Goal: Task Accomplishment & Management: Complete application form

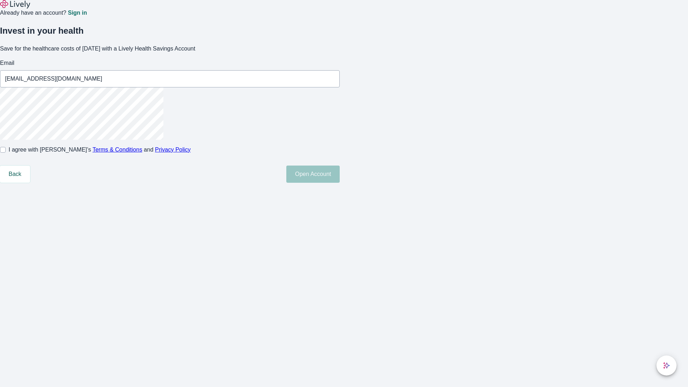
click at [6, 153] on input "I agree with Lively’s Terms & Conditions and Privacy Policy" at bounding box center [3, 150] width 6 height 6
checkbox input "true"
click at [340, 183] on button "Open Account" at bounding box center [312, 173] width 53 height 17
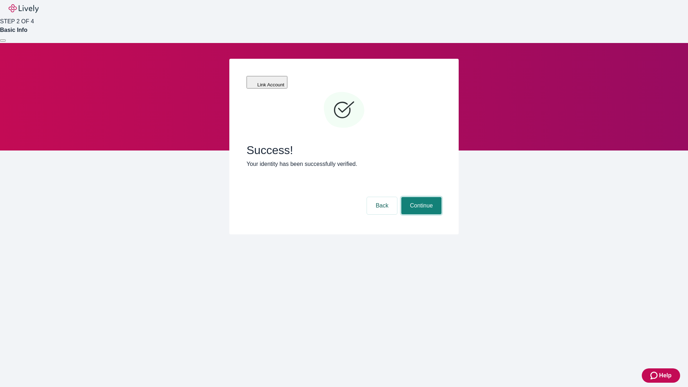
click at [420, 197] on button "Continue" at bounding box center [421, 205] width 40 height 17
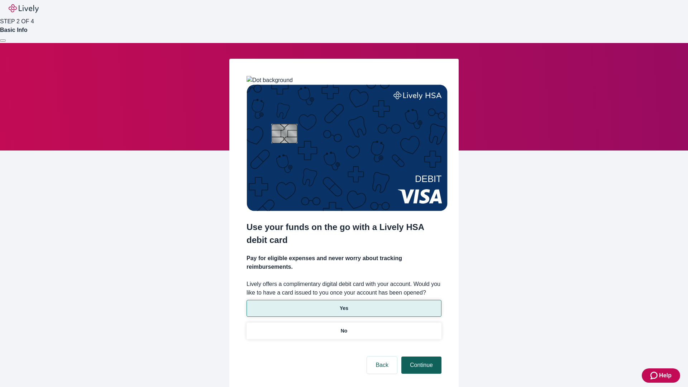
click at [343, 327] on p "No" at bounding box center [344, 331] width 7 height 8
click at [420, 356] on button "Continue" at bounding box center [421, 364] width 40 height 17
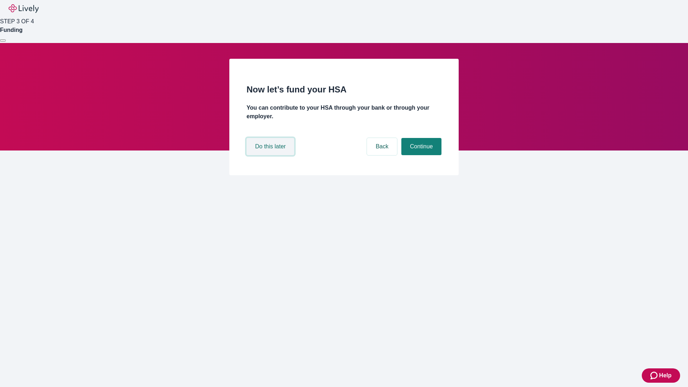
click at [271, 155] on button "Do this later" at bounding box center [270, 146] width 48 height 17
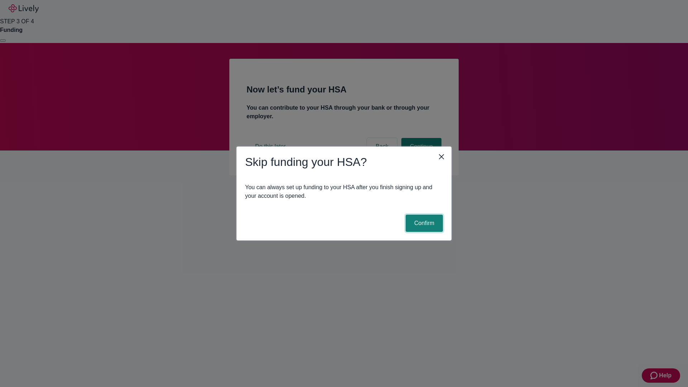
click at [423, 223] on button "Confirm" at bounding box center [423, 223] width 37 height 17
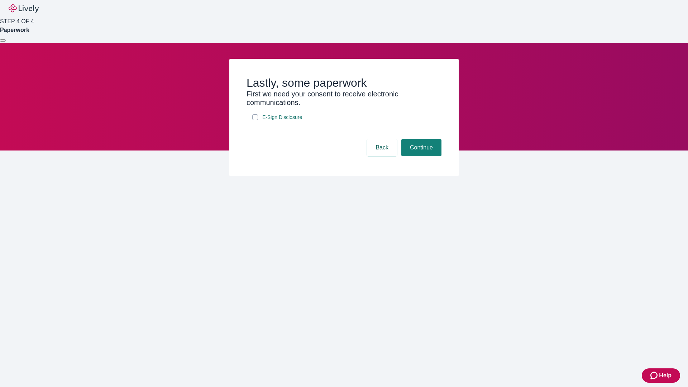
click at [255, 120] on input "E-Sign Disclosure" at bounding box center [255, 117] width 6 height 6
checkbox input "true"
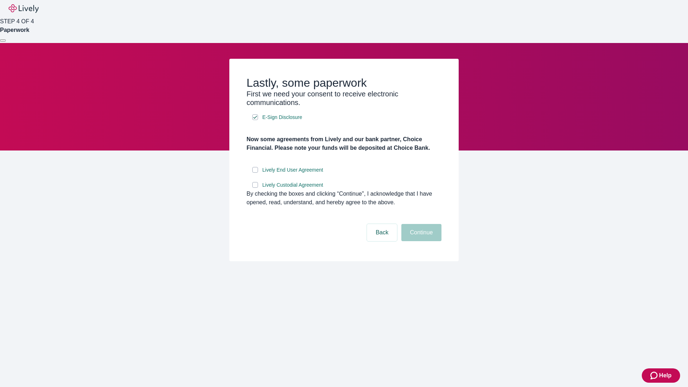
click at [255, 173] on input "Lively End User Agreement" at bounding box center [255, 170] width 6 height 6
checkbox input "true"
click at [255, 188] on input "Lively Custodial Agreement" at bounding box center [255, 185] width 6 height 6
checkbox input "true"
click at [420, 241] on button "Continue" at bounding box center [421, 232] width 40 height 17
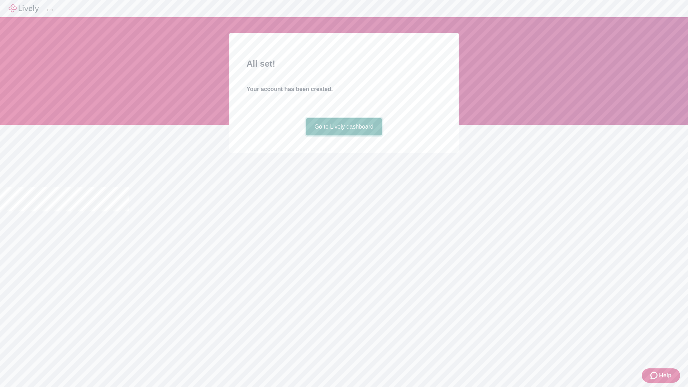
click at [343, 135] on link "Go to Lively dashboard" at bounding box center [344, 126] width 76 height 17
